Goal: Communication & Community: Answer question/provide support

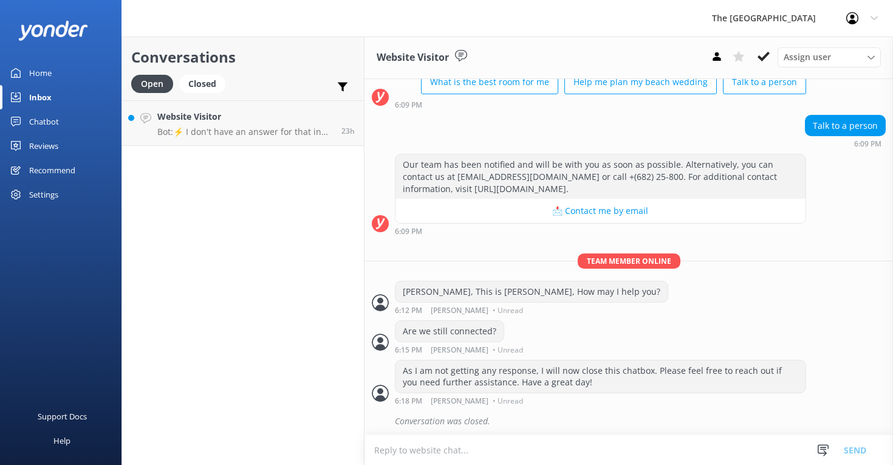
scroll to position [100, 0]
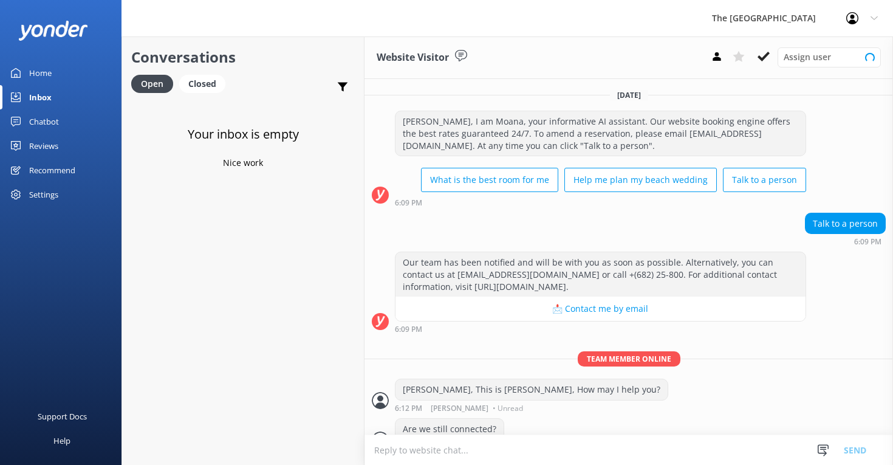
scroll to position [100, 0]
